Goal: Information Seeking & Learning: Learn about a topic

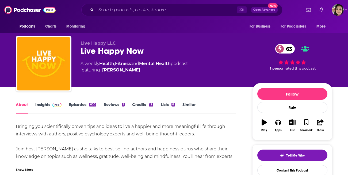
click at [46, 103] on link "Insights" at bounding box center [48, 108] width 26 height 12
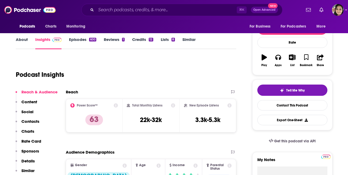
scroll to position [23, 0]
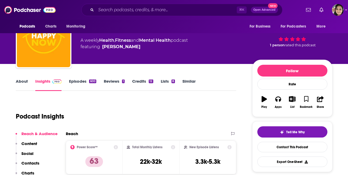
click at [19, 79] on link "About" at bounding box center [22, 85] width 12 height 12
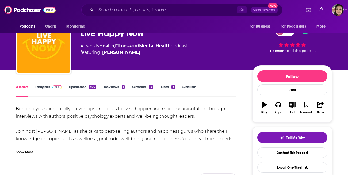
scroll to position [44, 0]
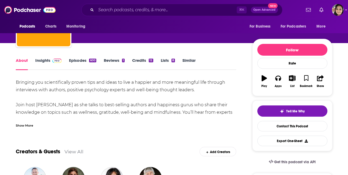
click at [29, 126] on div "Show More" at bounding box center [24, 125] width 17 height 5
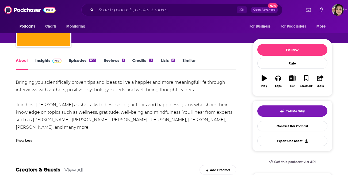
click at [76, 60] on link "Episodes 600" at bounding box center [82, 64] width 27 height 12
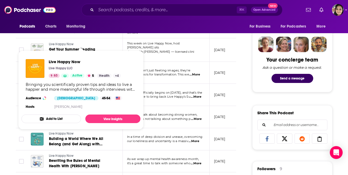
scroll to position [315, 0]
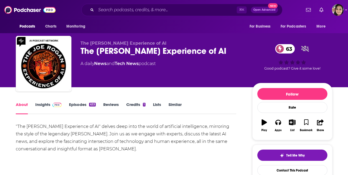
click at [41, 107] on link "Insights" at bounding box center [48, 108] width 26 height 12
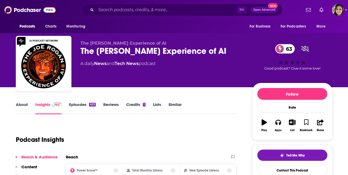
click at [77, 107] on link "Episodes 633" at bounding box center [82, 108] width 26 height 12
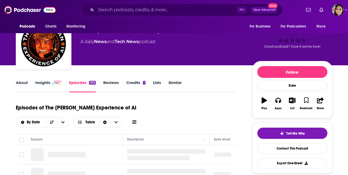
scroll to position [100, 0]
